Goal: Transaction & Acquisition: Obtain resource

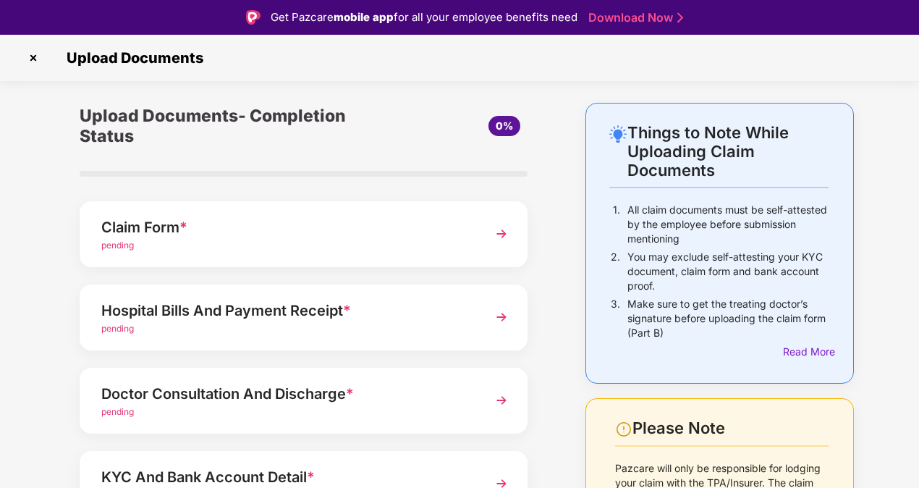
click at [379, 235] on div "Claim Form *" at bounding box center [286, 227] width 371 height 23
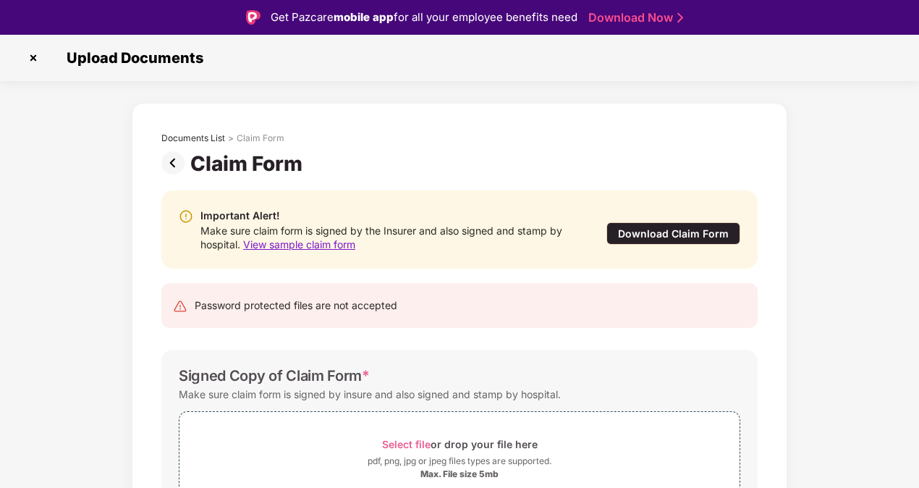
click at [628, 237] on div "Download Claim Form" at bounding box center [673, 233] width 134 height 22
